Goal: Use online tool/utility: Use online tool/utility

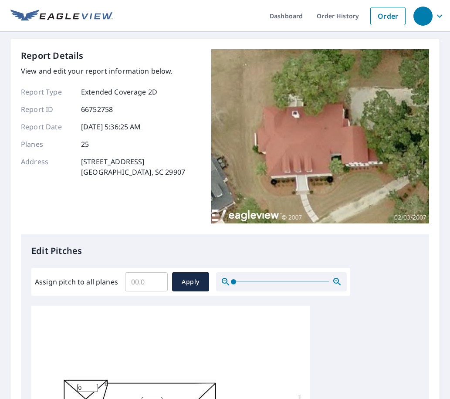
click at [141, 286] on input "Assign pitch to all planes" at bounding box center [146, 282] width 43 height 24
type input "6"
click at [181, 280] on span "Apply" at bounding box center [190, 282] width 23 height 11
type input "6"
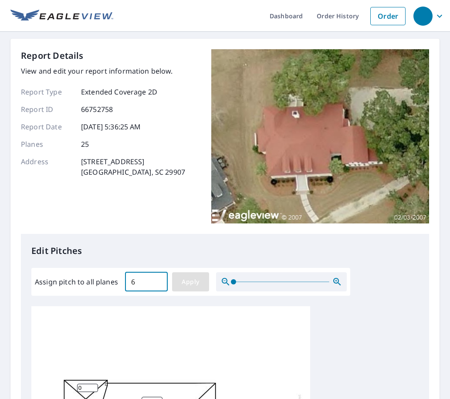
type input "6"
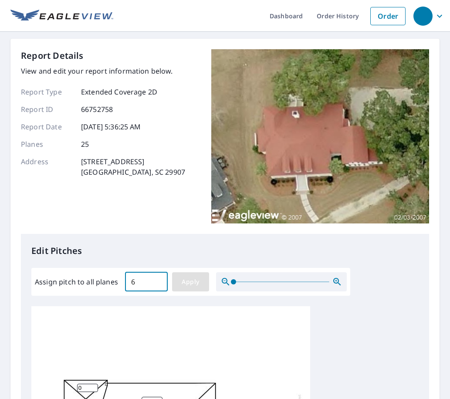
type input "6"
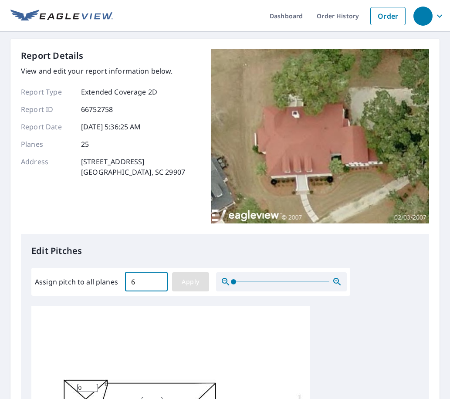
type input "6"
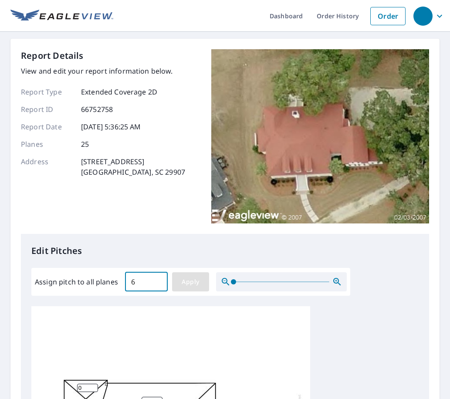
type input "6"
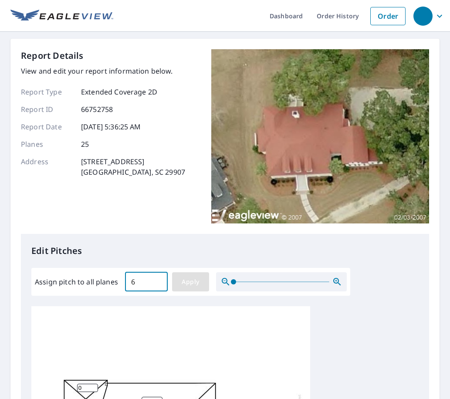
type input "6"
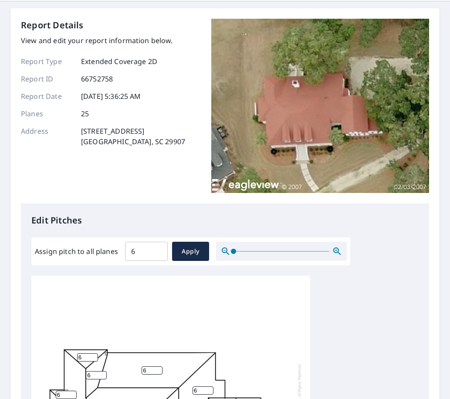
scroll to position [44, 0]
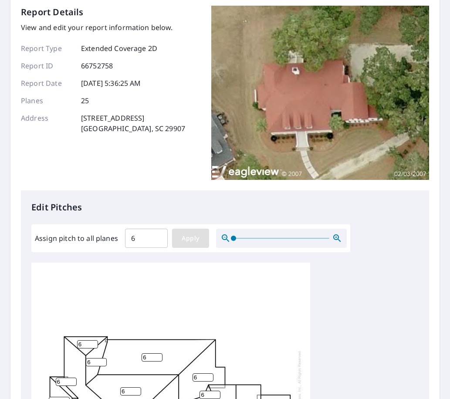
click at [193, 236] on span "Apply" at bounding box center [190, 238] width 23 height 11
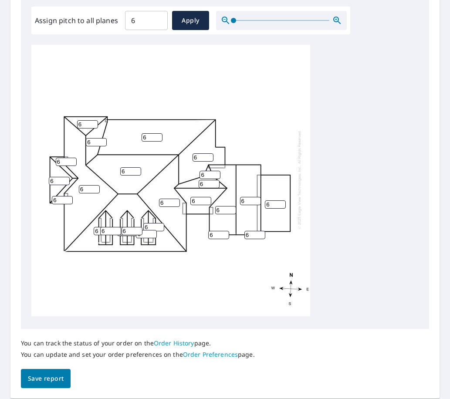
scroll to position [9, 0]
click at [40, 378] on span "Save report" at bounding box center [46, 379] width 36 height 11
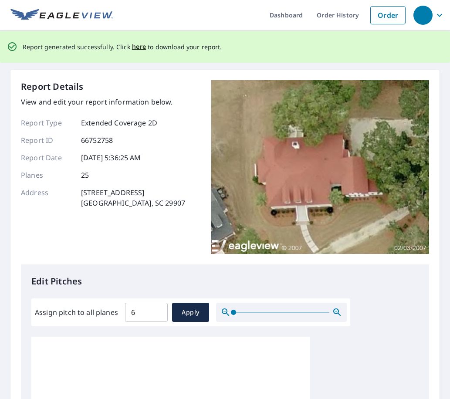
scroll to position [0, 0]
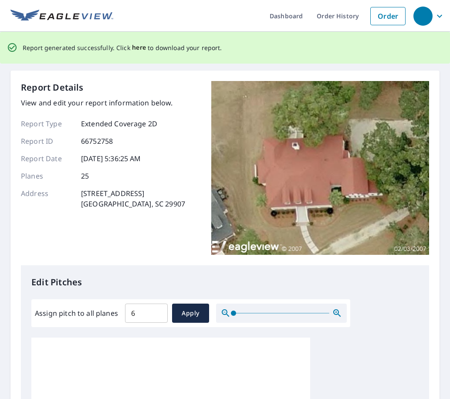
click at [139, 44] on span "here" at bounding box center [139, 47] width 14 height 11
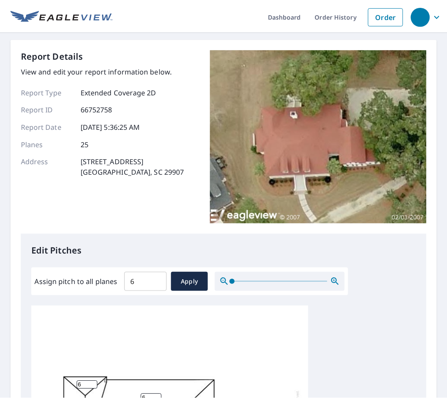
scroll to position [262, 0]
